Goal: Navigation & Orientation: Find specific page/section

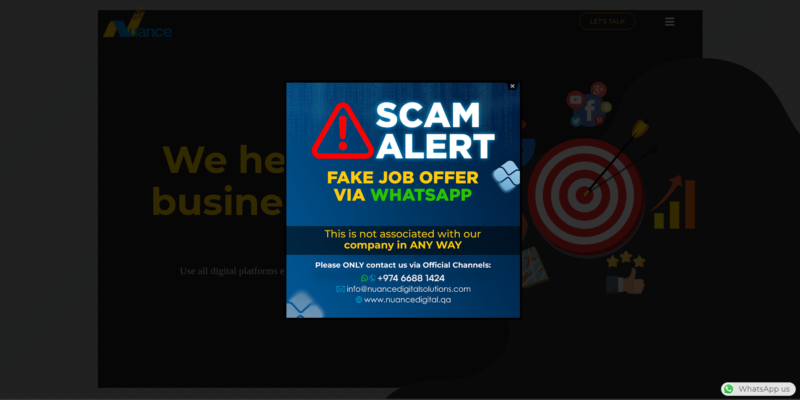
click at [513, 87] on img at bounding box center [512, 86] width 16 height 8
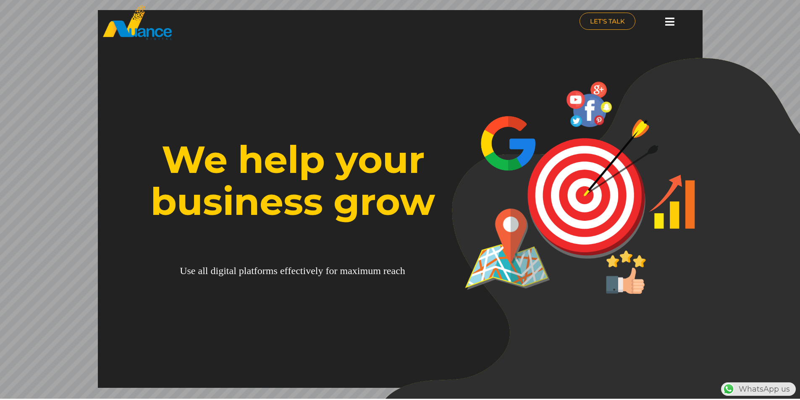
click at [675, 24] on div at bounding box center [669, 22] width 17 height 18
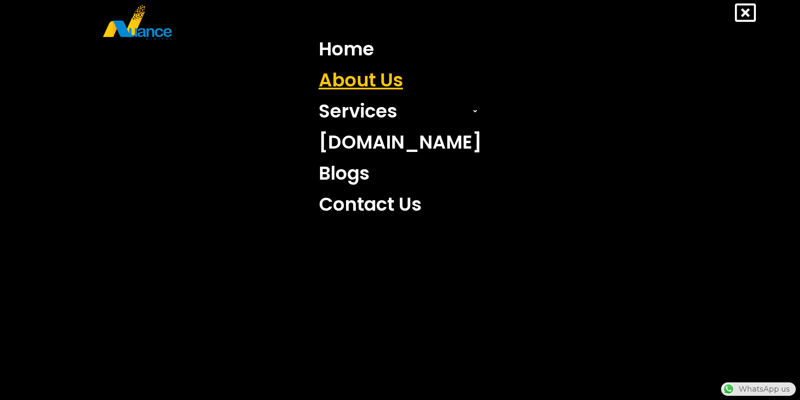
click at [403, 74] on link "About Us" at bounding box center [399, 80] width 175 height 31
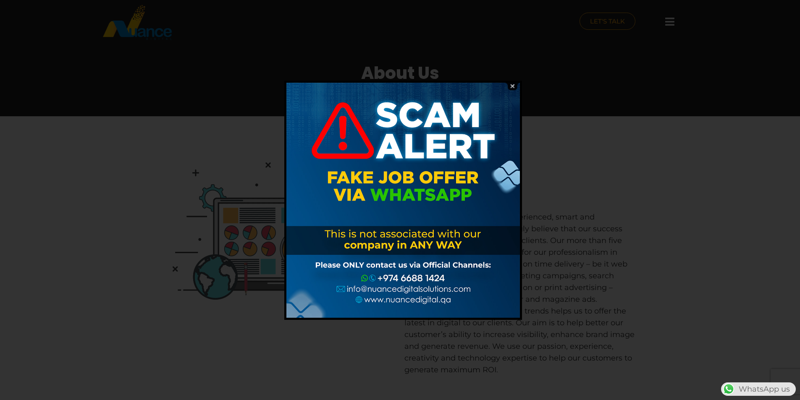
click at [511, 85] on img at bounding box center [512, 86] width 16 height 8
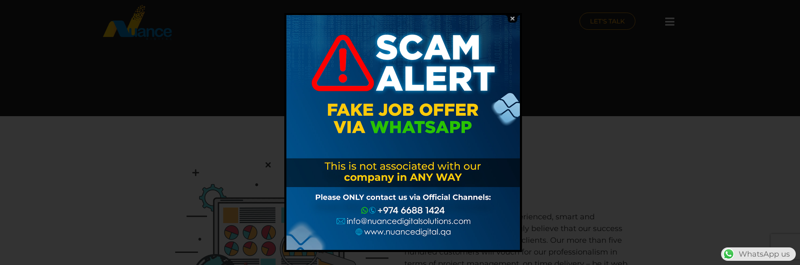
click at [512, 18] on img at bounding box center [512, 19] width 16 height 8
click at [512, 16] on img at bounding box center [512, 19] width 16 height 8
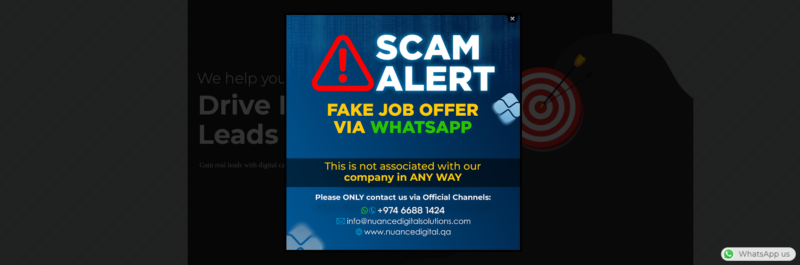
click at [512, 18] on img at bounding box center [512, 19] width 16 height 8
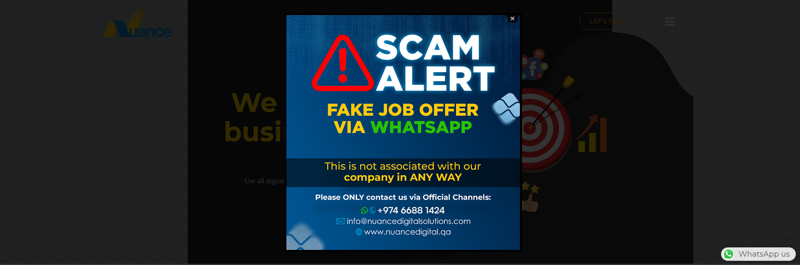
click at [514, 18] on img at bounding box center [512, 19] width 16 height 8
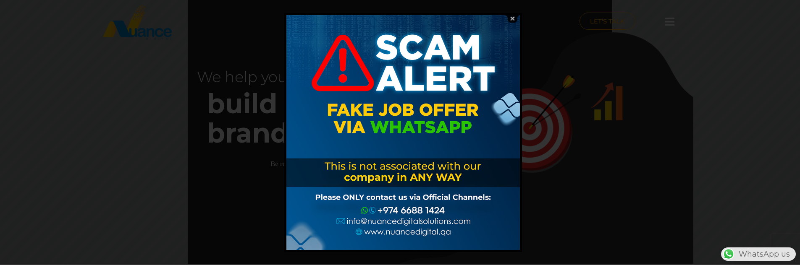
click at [513, 16] on img at bounding box center [512, 19] width 16 height 8
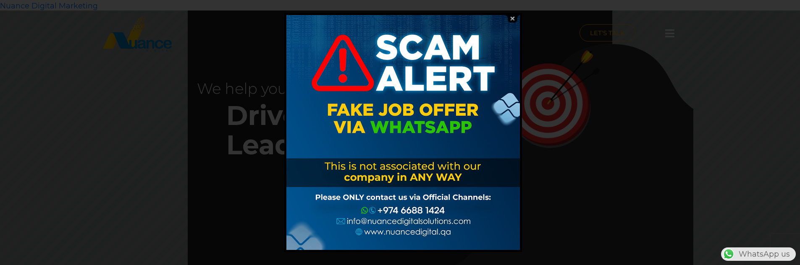
click at [511, 19] on img at bounding box center [512, 19] width 16 height 8
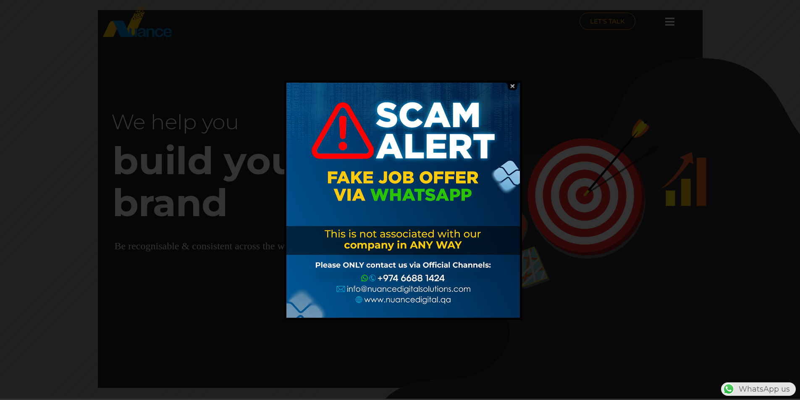
click at [513, 88] on img at bounding box center [512, 86] width 16 height 8
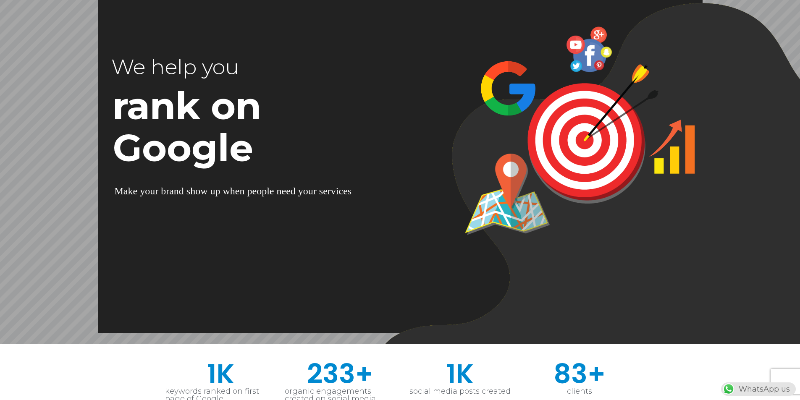
scroll to position [42, 0]
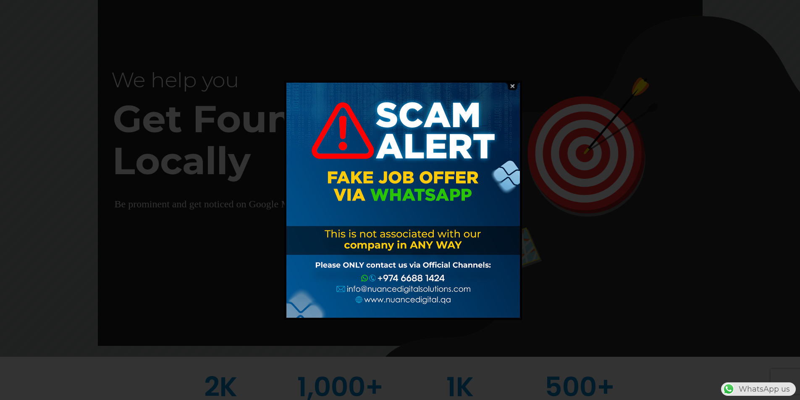
click at [514, 86] on img at bounding box center [512, 86] width 16 height 8
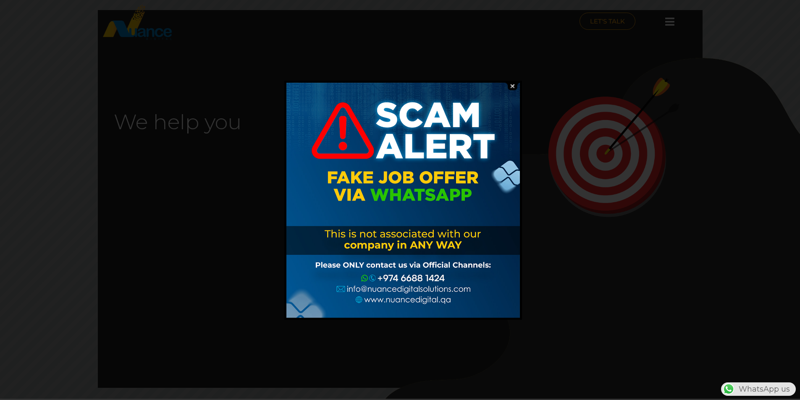
click at [514, 86] on img at bounding box center [512, 86] width 16 height 8
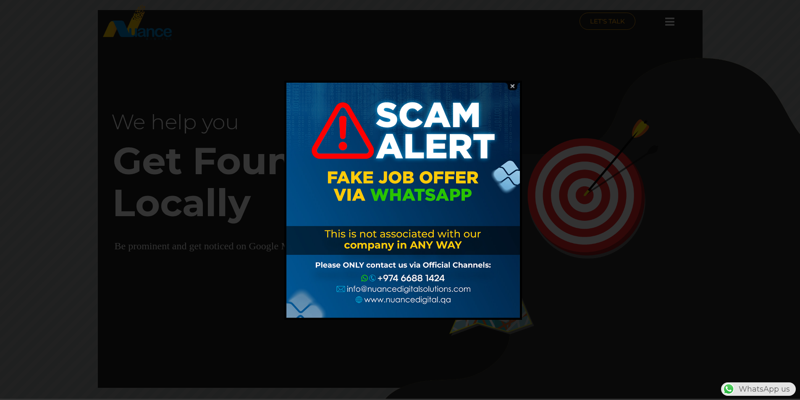
click at [509, 87] on img at bounding box center [512, 86] width 16 height 8
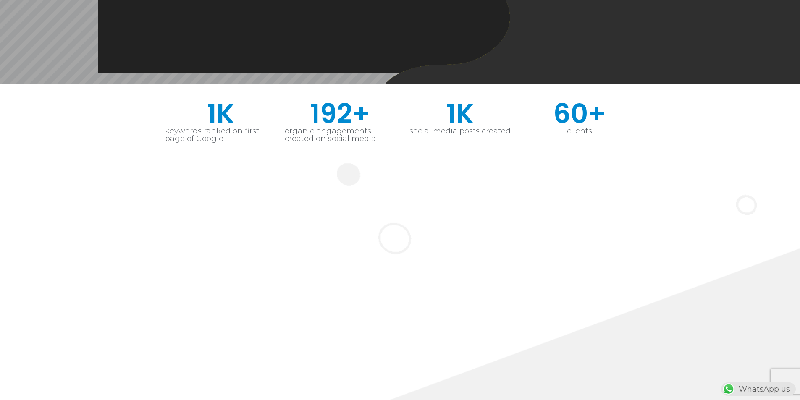
scroll to position [378, 0]
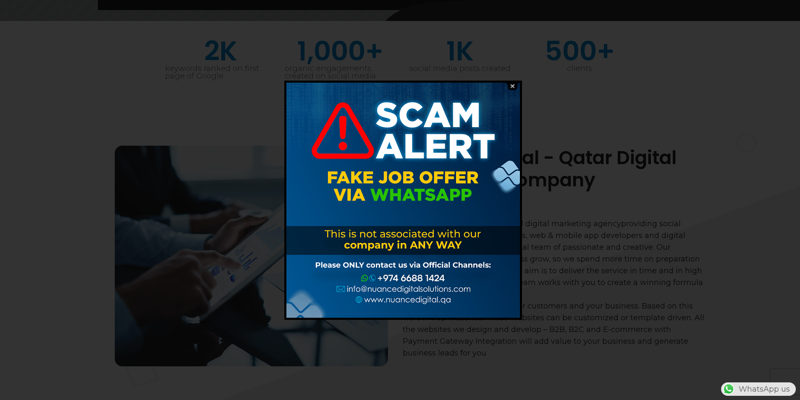
click at [513, 86] on img at bounding box center [512, 86] width 16 height 8
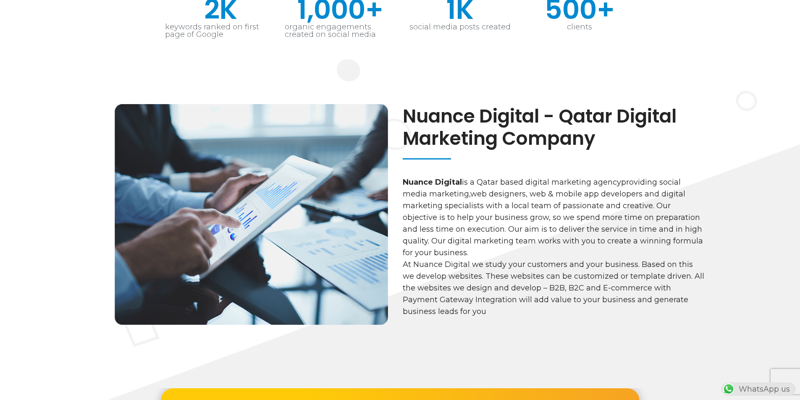
scroll to position [420, 0]
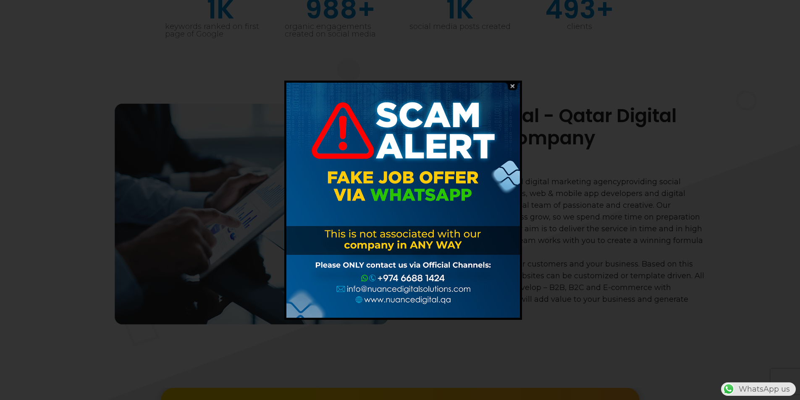
click at [512, 87] on img at bounding box center [512, 86] width 16 height 8
click at [514, 84] on img at bounding box center [512, 86] width 16 height 8
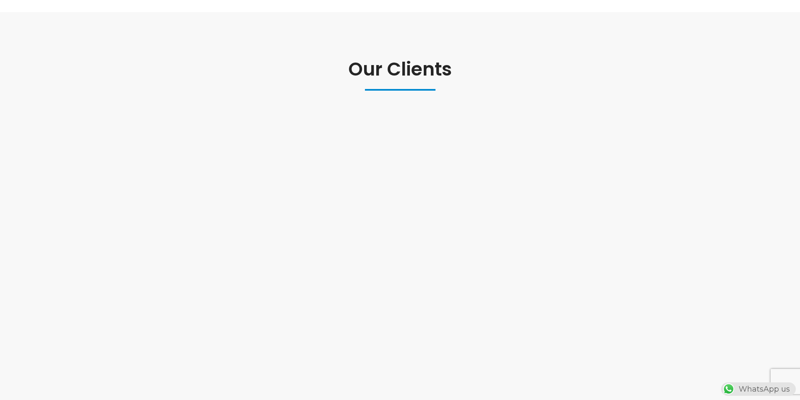
scroll to position [3481, 0]
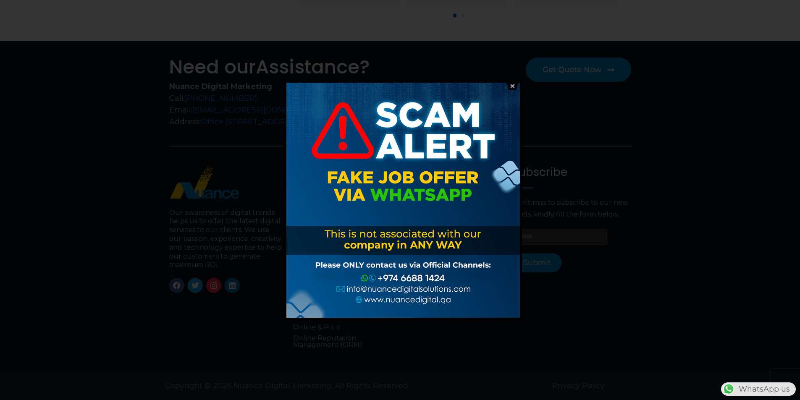
click at [512, 86] on img at bounding box center [512, 86] width 16 height 8
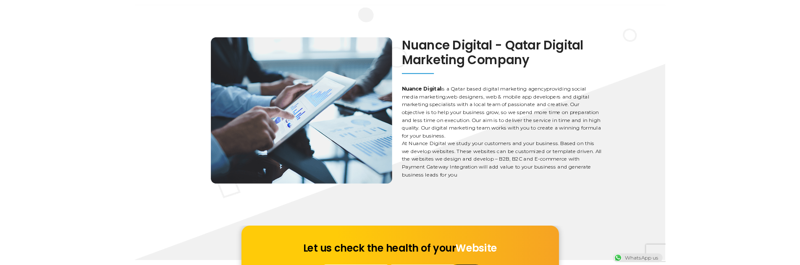
scroll to position [0, 0]
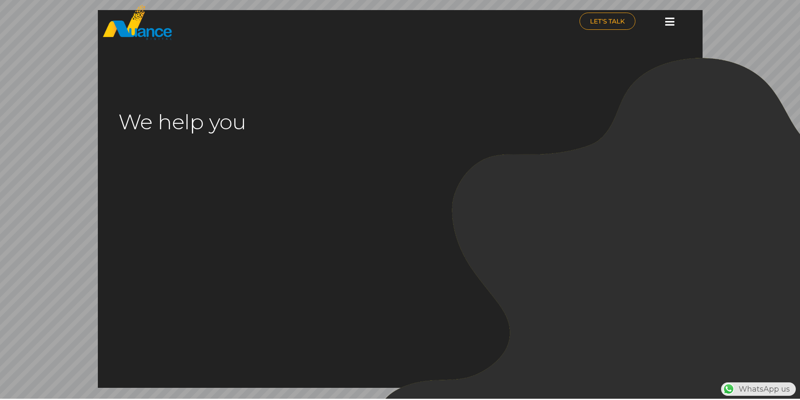
click at [366, 55] on rs-layer at bounding box center [400, 199] width 605 height 378
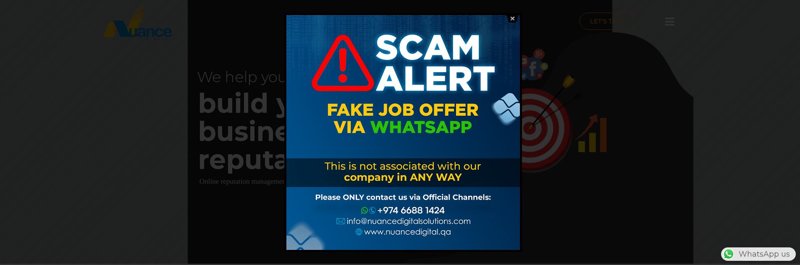
click at [513, 19] on img at bounding box center [512, 19] width 16 height 8
